Goal: Task Accomplishment & Management: Use online tool/utility

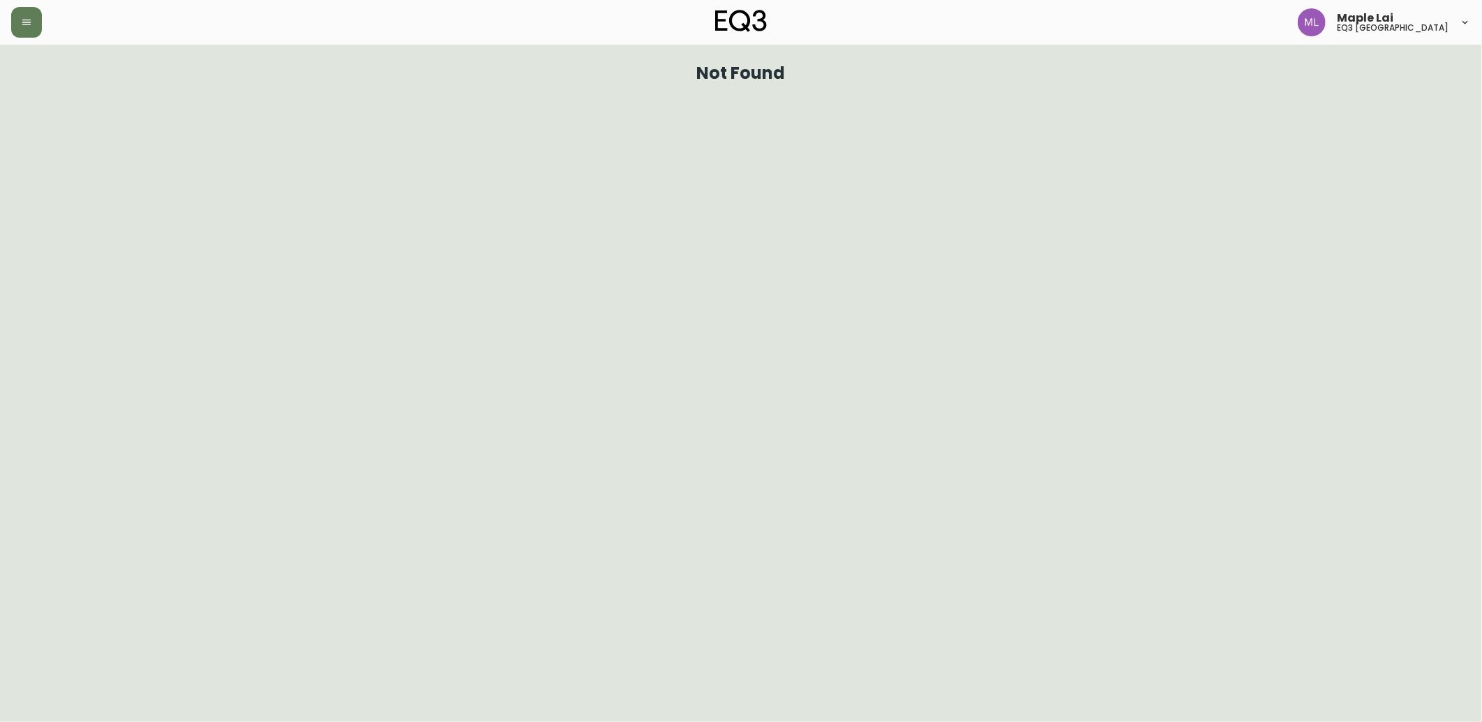
click at [21, 38] on div "Maple Lai eq3 [GEOGRAPHIC_DATA]" at bounding box center [741, 22] width 1460 height 45
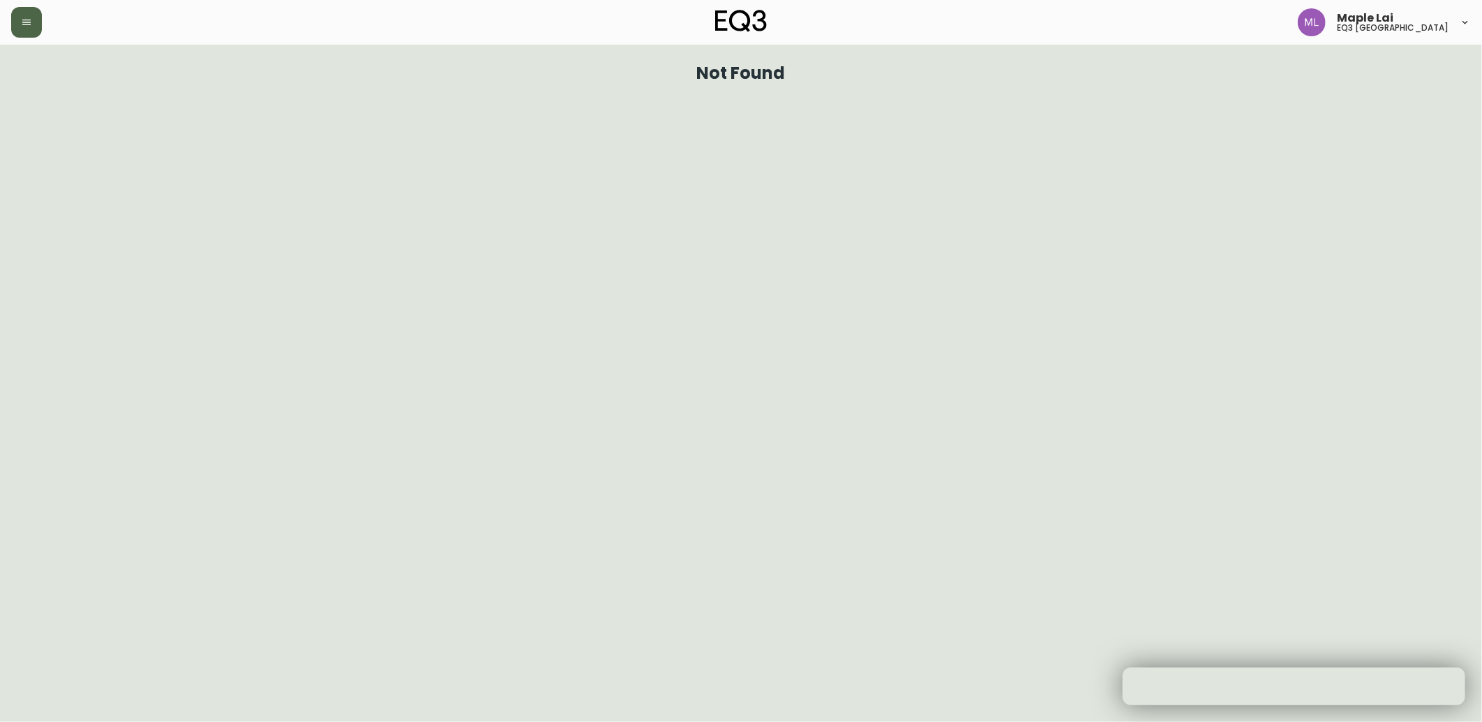
click at [25, 29] on button "button" at bounding box center [26, 22] width 31 height 31
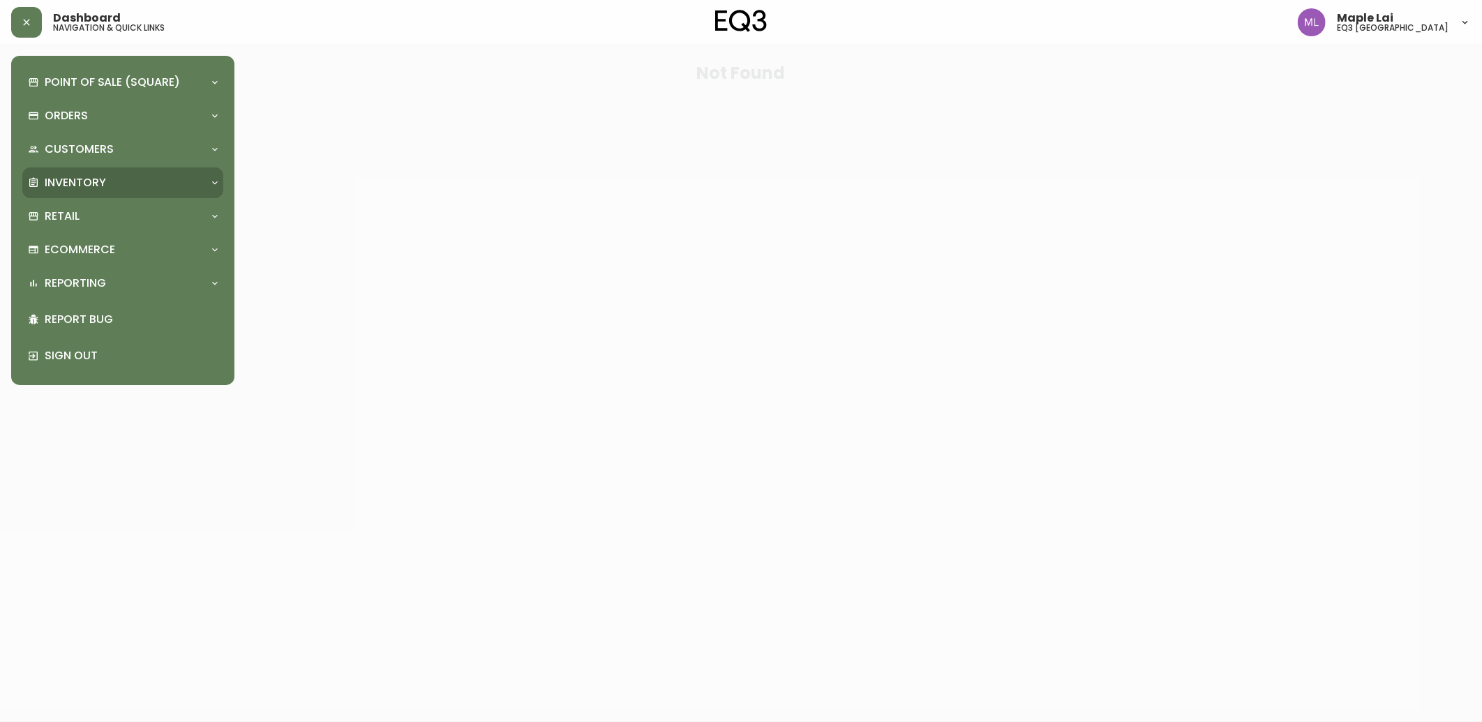
click at [70, 179] on p "Inventory" at bounding box center [75, 182] width 61 height 15
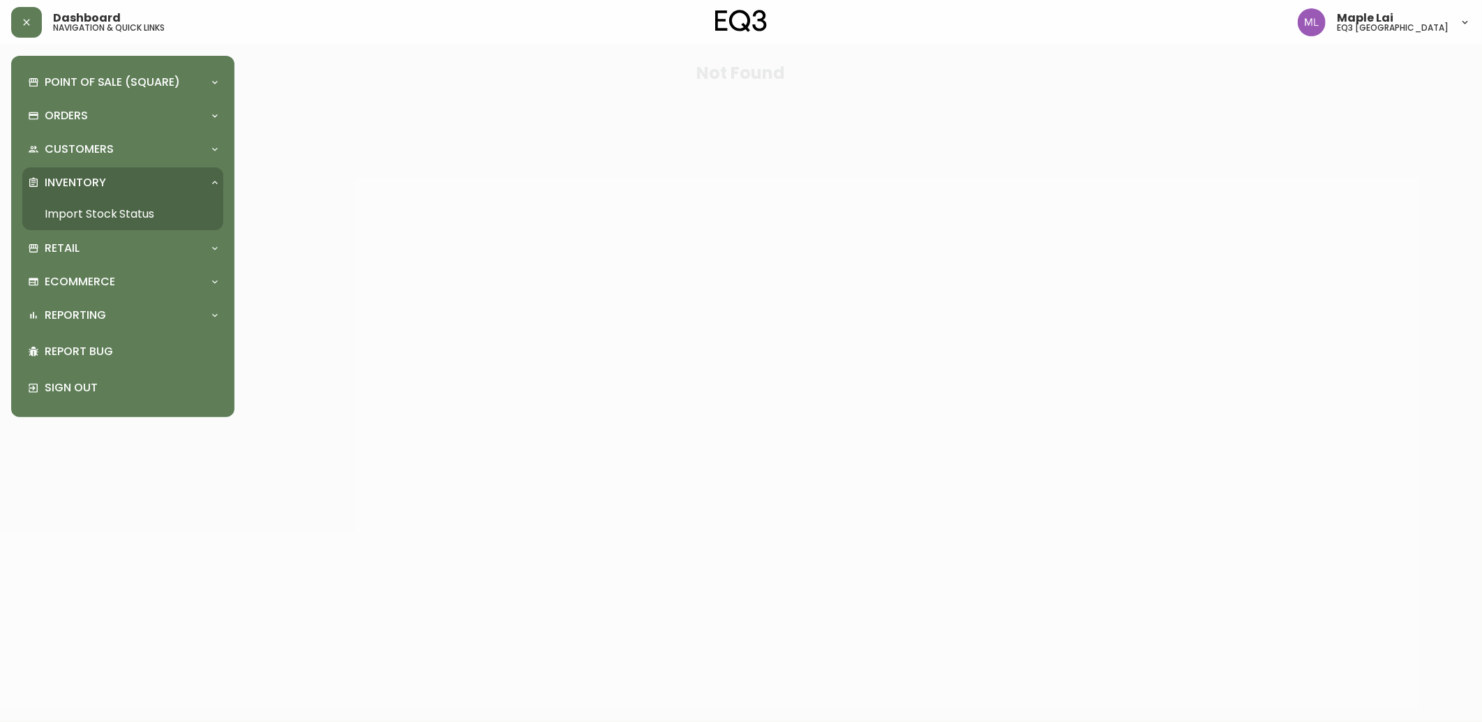
click at [66, 206] on link "Import Stock Status" at bounding box center [122, 214] width 201 height 32
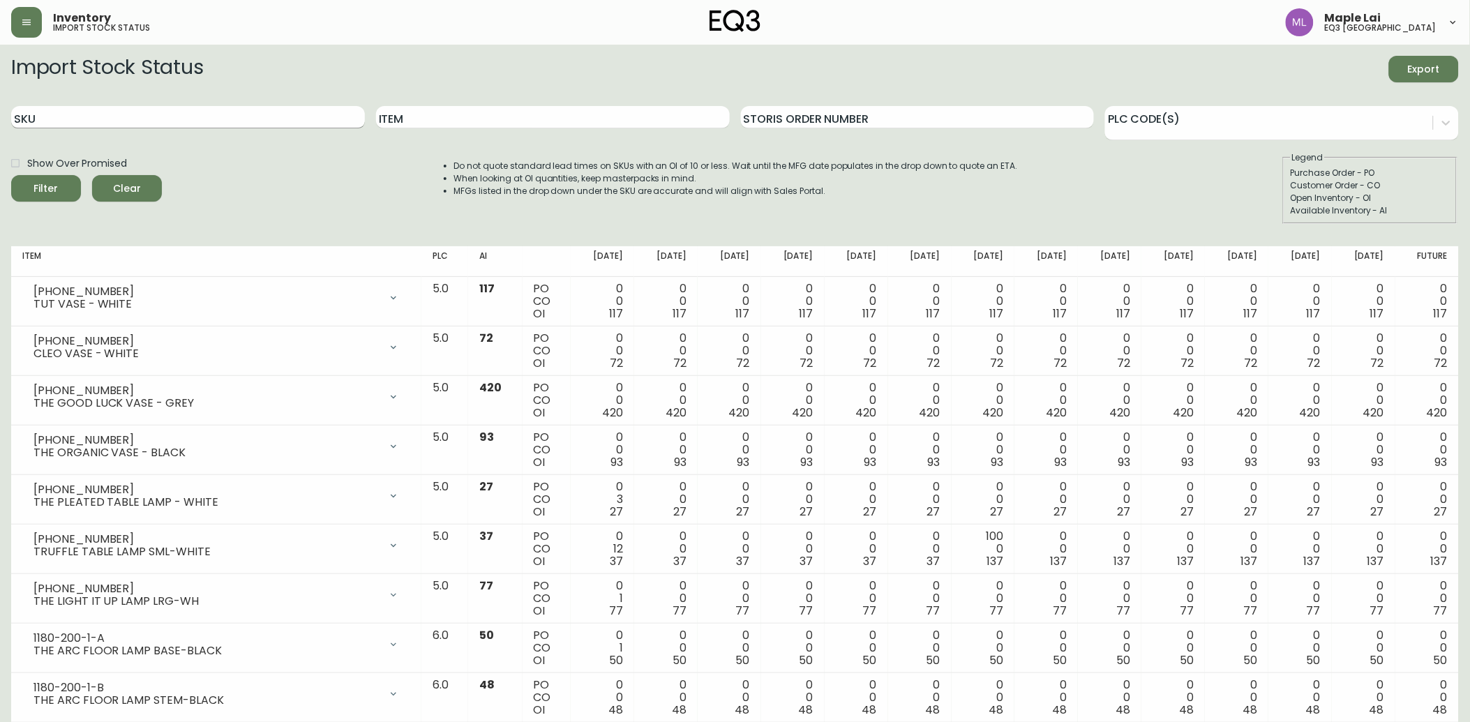
click at [149, 109] on input "SKU" at bounding box center [188, 117] width 354 height 22
paste input "3020-132-13-B"
click at [11, 175] on button "Filter" at bounding box center [46, 188] width 70 height 27
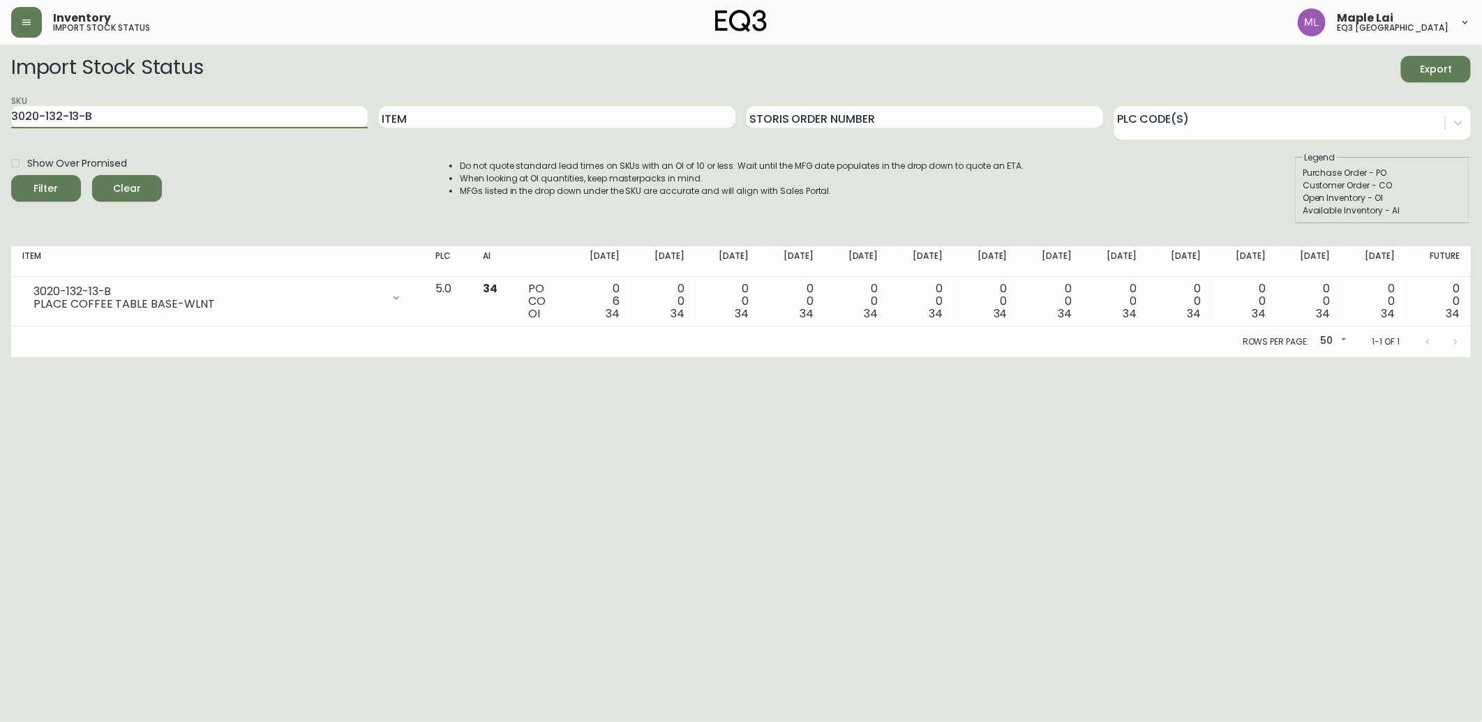
drag, startPoint x: 222, startPoint y: 114, endPoint x: -3, endPoint y: 184, distance: 236.2
click at [0, 184] on html "Inventory import stock status Maple Lai eq3 [GEOGRAPHIC_DATA] Import Stock Stat…" at bounding box center [741, 178] width 1482 height 357
paste input "3-0-A"
click at [11, 175] on button "Filter" at bounding box center [46, 188] width 70 height 27
drag, startPoint x: 193, startPoint y: 119, endPoint x: -3, endPoint y: 117, distance: 196.8
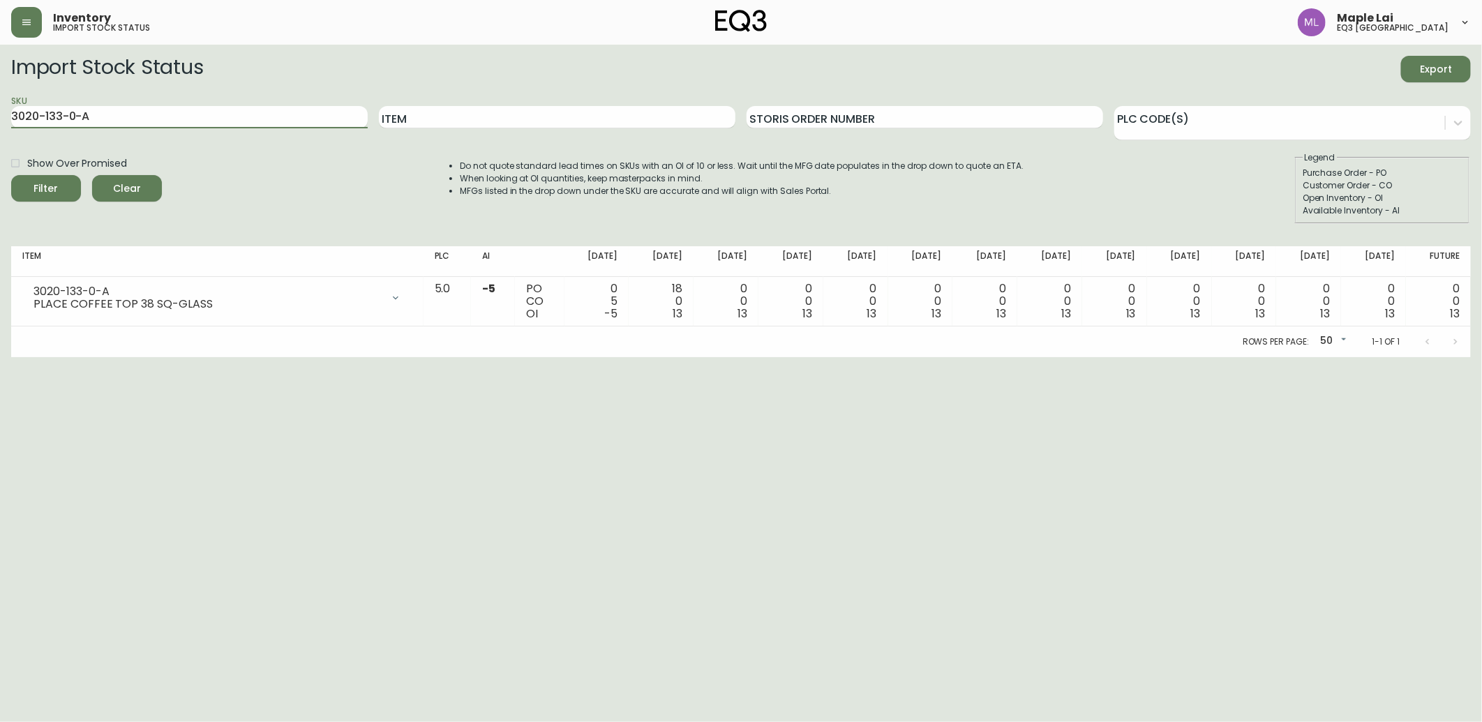
click at [0, 117] on html "Inventory import stock status Maple Lai eq3 [GEOGRAPHIC_DATA] Import Stock Stat…" at bounding box center [741, 178] width 1482 height 357
click at [773, 357] on html "Inventory import stock status Maple Lai eq3 [GEOGRAPHIC_DATA] Import Stock Stat…" at bounding box center [741, 178] width 1482 height 357
click at [851, 357] on html "Inventory import stock status Maple Lai eq3 [GEOGRAPHIC_DATA] Import Stock Stat…" at bounding box center [741, 178] width 1482 height 357
click at [1345, 357] on html "Inventory import stock status Maple Lai eq3 [GEOGRAPHIC_DATA] Import Stock Stat…" at bounding box center [741, 178] width 1482 height 357
drag, startPoint x: 58, startPoint y: 119, endPoint x: -3, endPoint y: 124, distance: 61.6
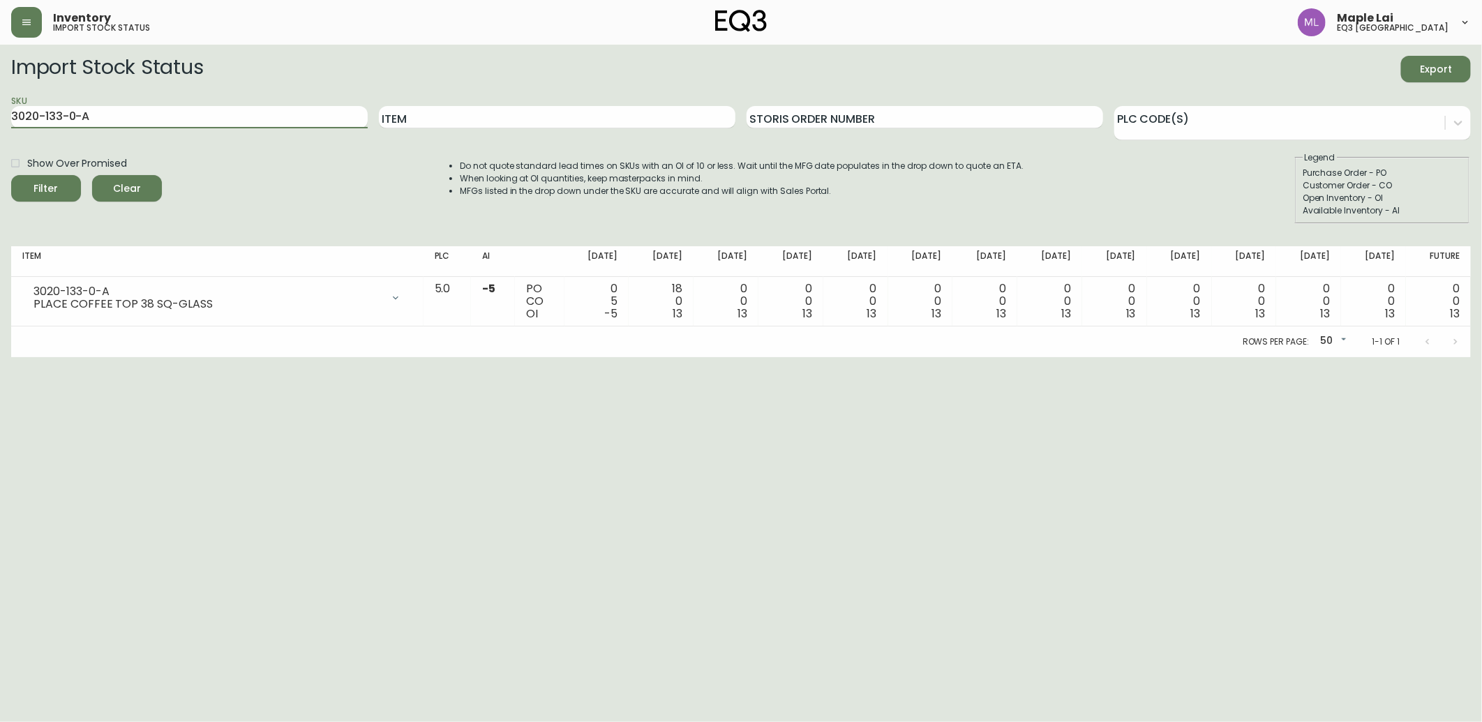
click at [0, 124] on html "Inventory import stock status Maple Lai eq3 [GEOGRAPHIC_DATA] Import Stock Stat…" at bounding box center [741, 178] width 1482 height 357
click at [1262, 357] on html "Inventory import stock status Maple Lai eq3 [GEOGRAPHIC_DATA] Import Stock Stat…" at bounding box center [741, 178] width 1482 height 357
drag, startPoint x: 121, startPoint y: 112, endPoint x: -3, endPoint y: 120, distance: 125.1
click at [0, 120] on html "Inventory import stock status Maple Lai eq3 [GEOGRAPHIC_DATA] Import Stock Stat…" at bounding box center [741, 178] width 1482 height 357
paste input "[PHONE_NUMBER]"
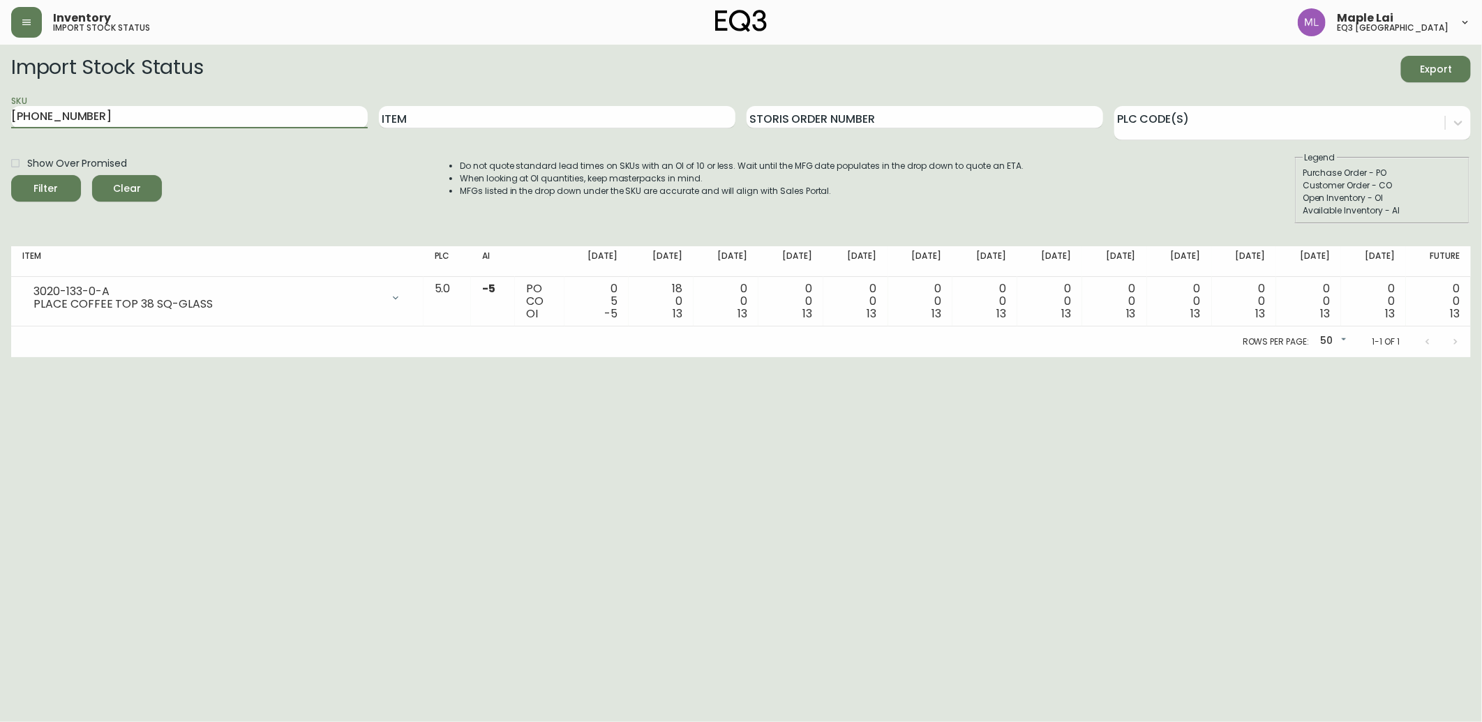
type input "[PHONE_NUMBER]"
click at [11, 175] on button "Filter" at bounding box center [46, 188] width 70 height 27
